Goal: Information Seeking & Learning: Find specific fact

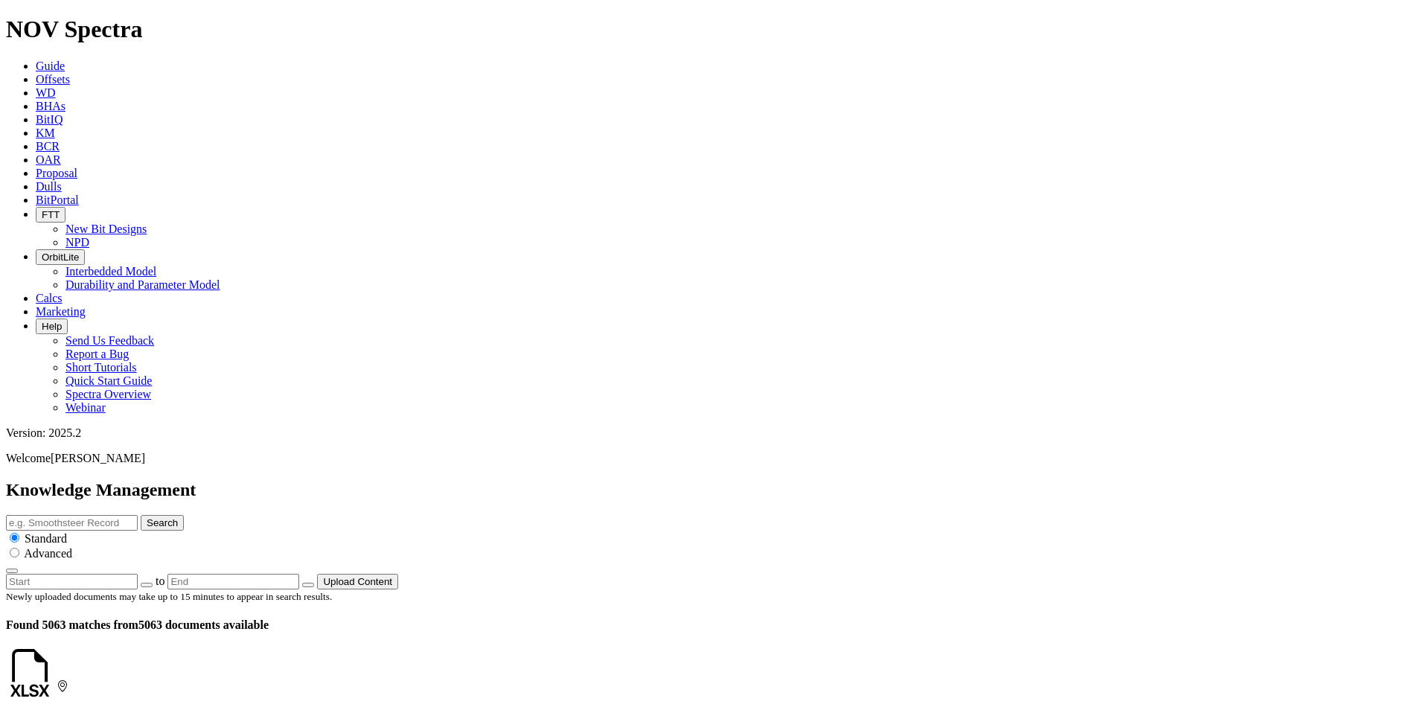
click at [138, 515] on input "text" at bounding box center [72, 523] width 132 height 16
type input "LynX"
click at [141, 515] on button "Search" at bounding box center [162, 523] width 43 height 16
click at [184, 515] on button "Search" at bounding box center [162, 523] width 43 height 16
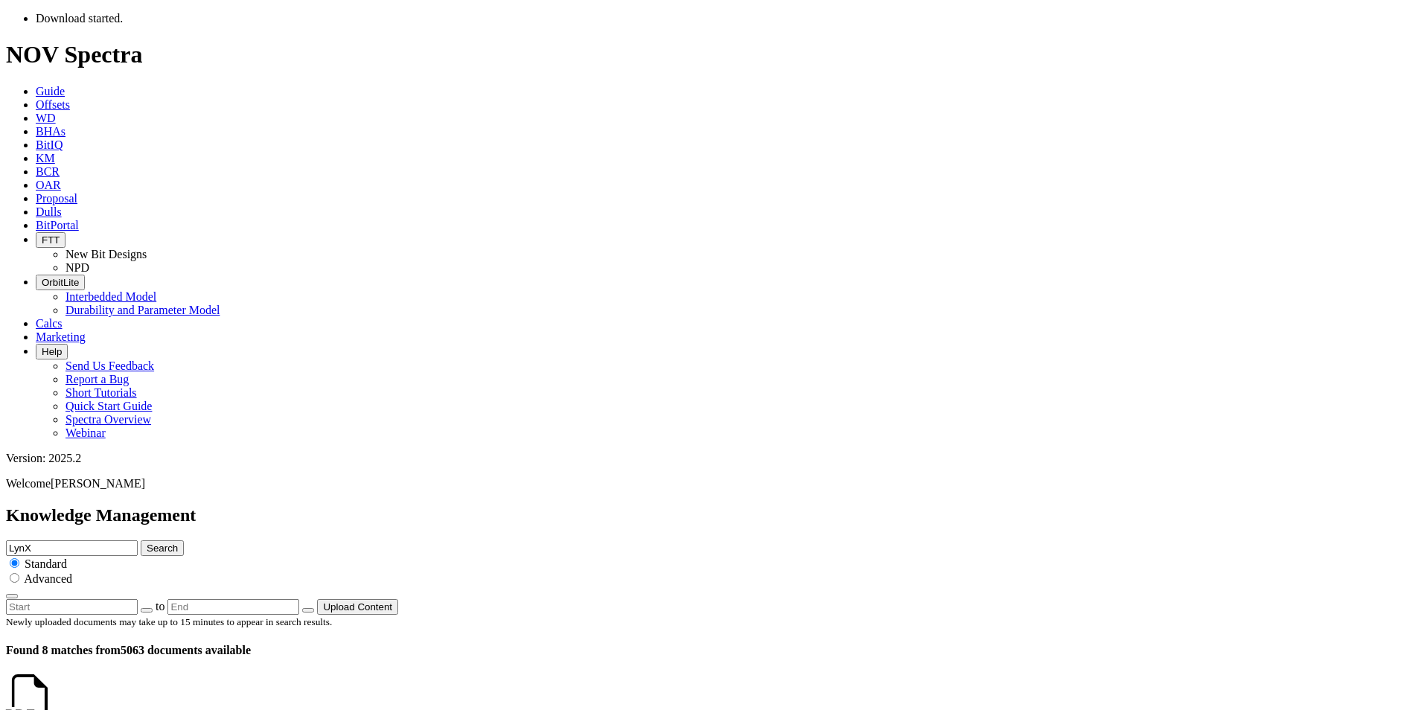
drag, startPoint x: 39, startPoint y: 234, endPoint x: 51, endPoint y: 234, distance: 11.9
click at [54, 705] on icon at bounding box center [54, 711] width 0 height 13
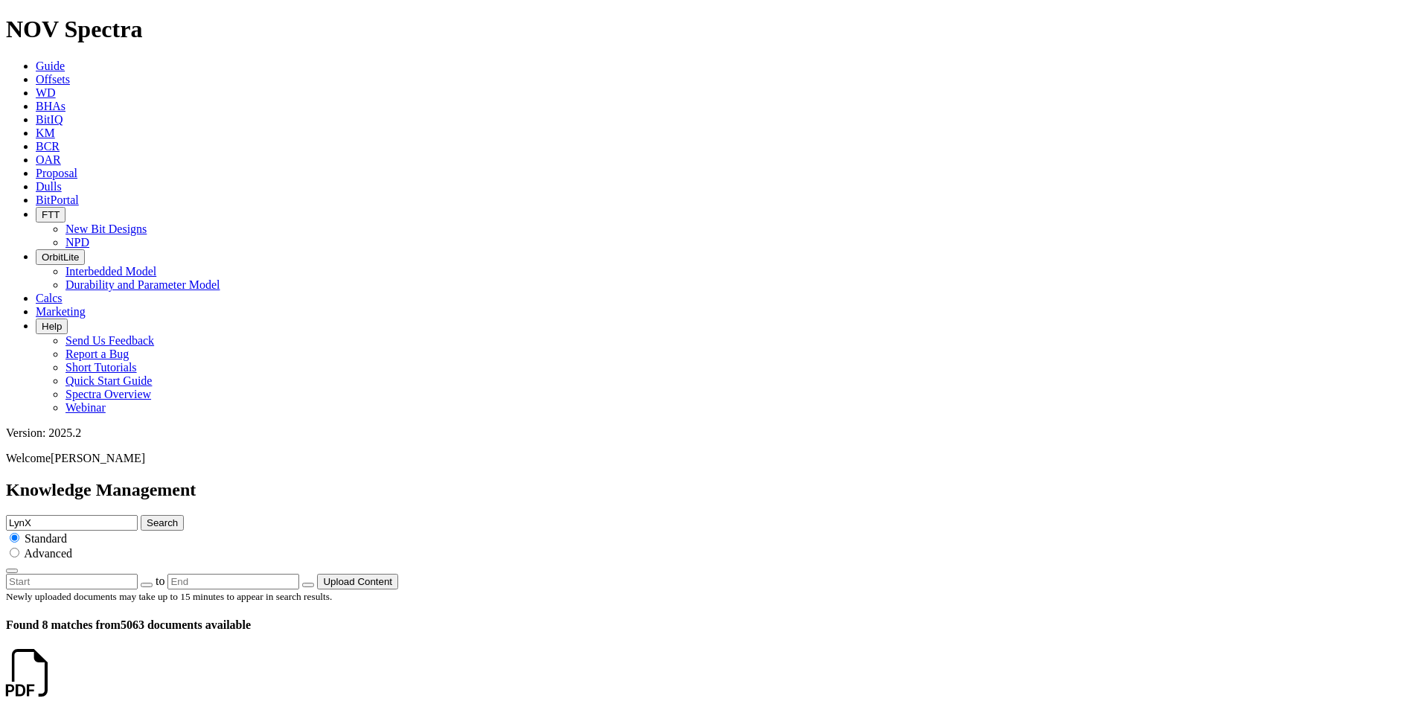
scroll to position [521, 0]
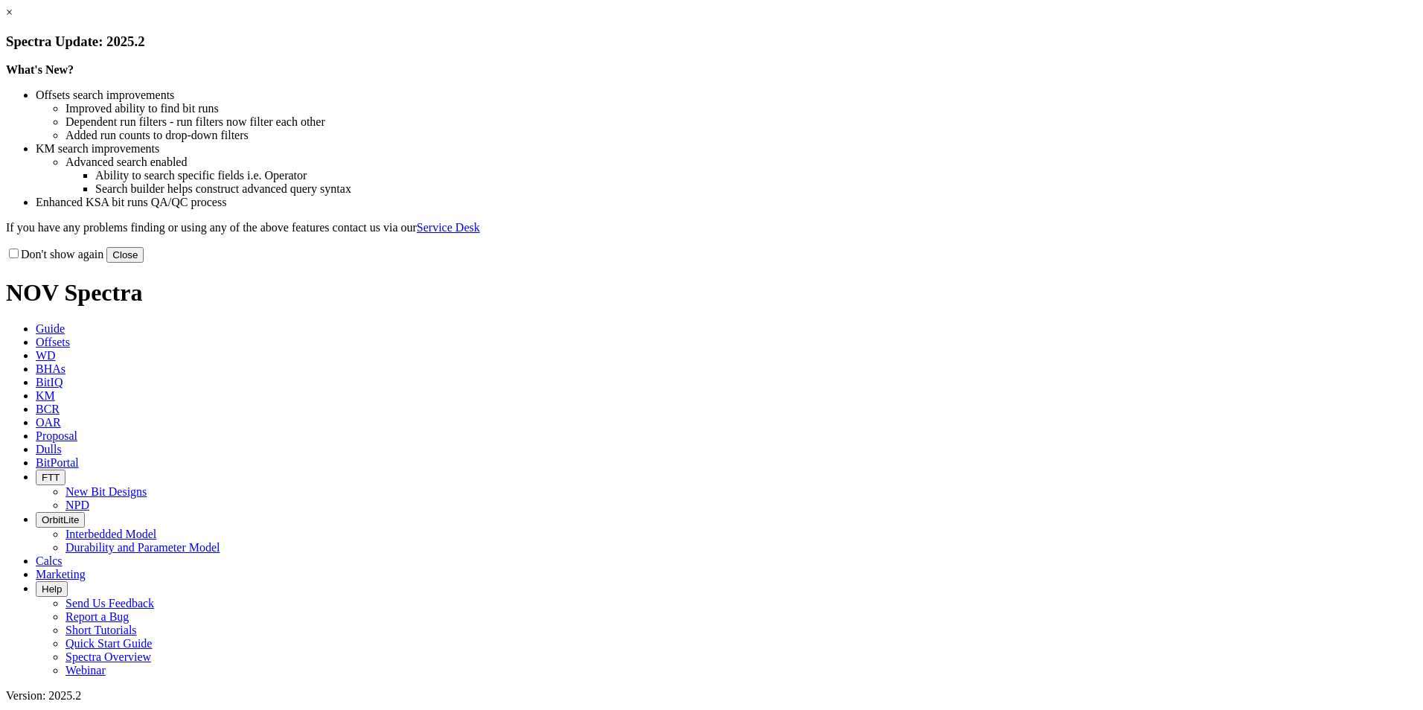
click at [13, 19] on link "×" at bounding box center [9, 12] width 7 height 13
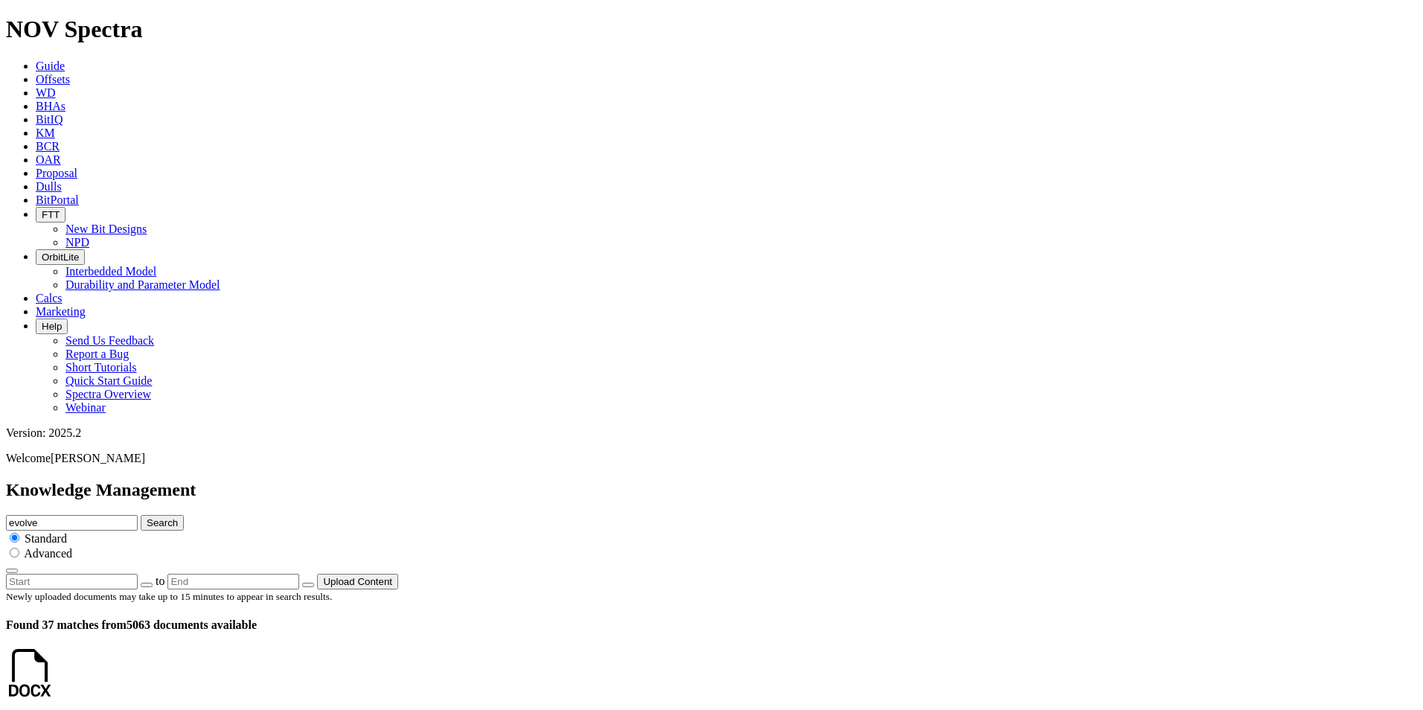
scroll to position [744, 0]
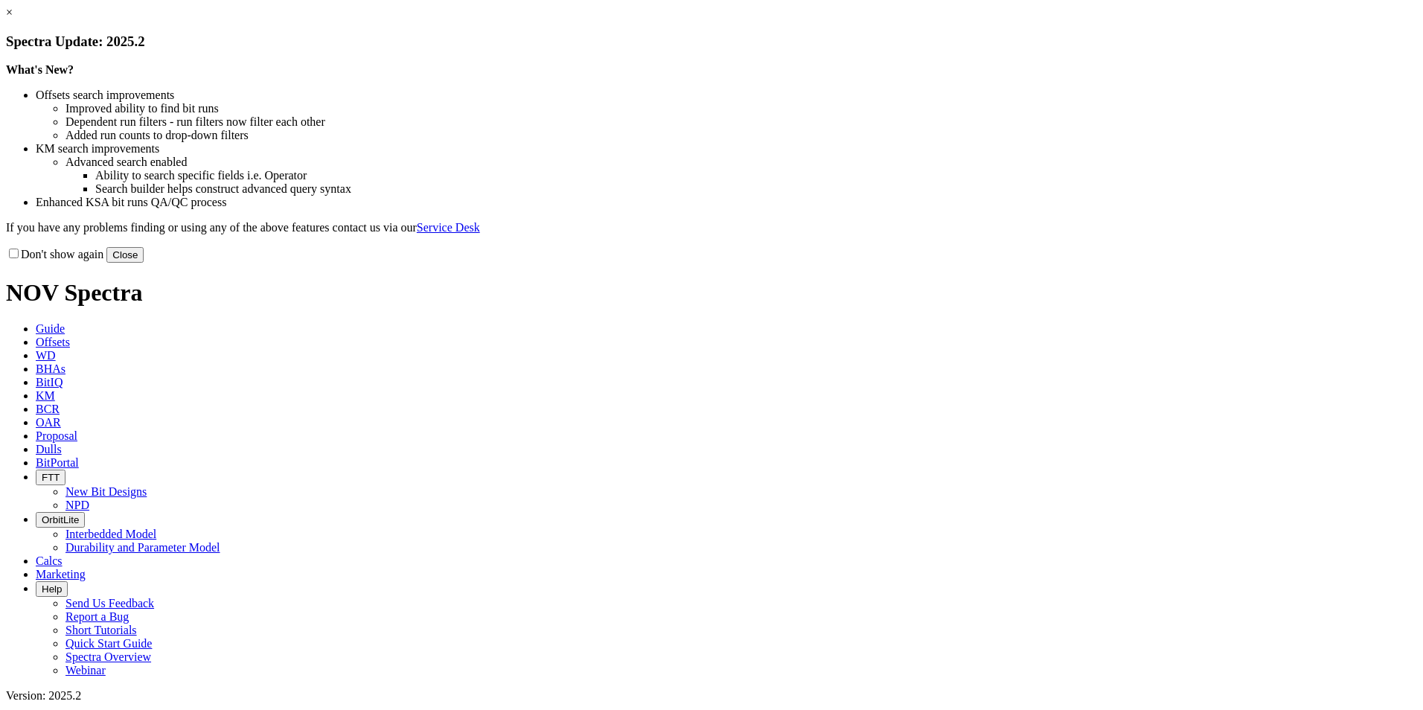
click at [13, 19] on link "×" at bounding box center [9, 12] width 7 height 13
click at [144, 263] on button "Close" at bounding box center [124, 255] width 37 height 16
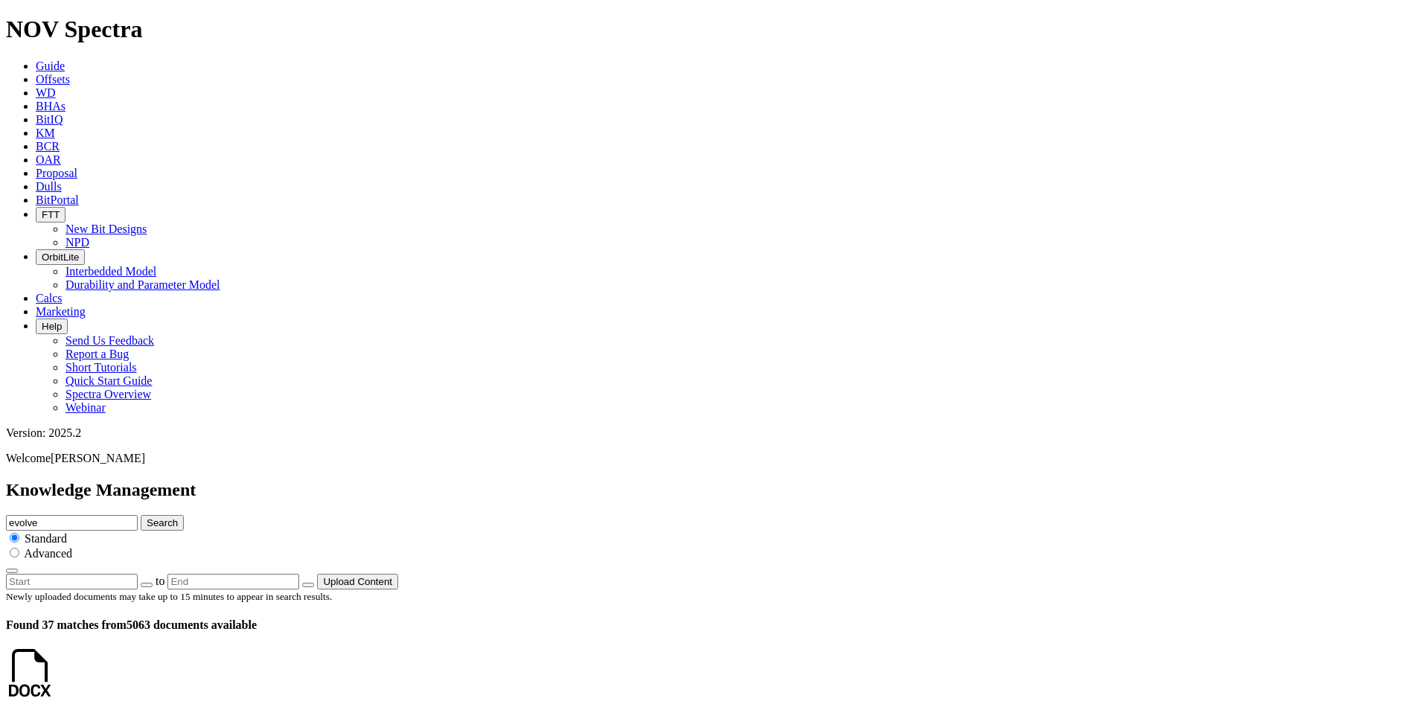
scroll to position [223, 0]
